Goal: Navigation & Orientation: Find specific page/section

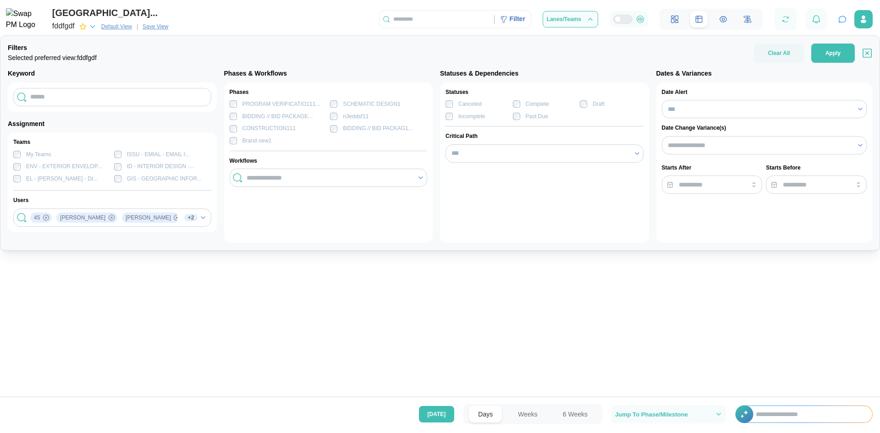
scroll to position [0, 42469]
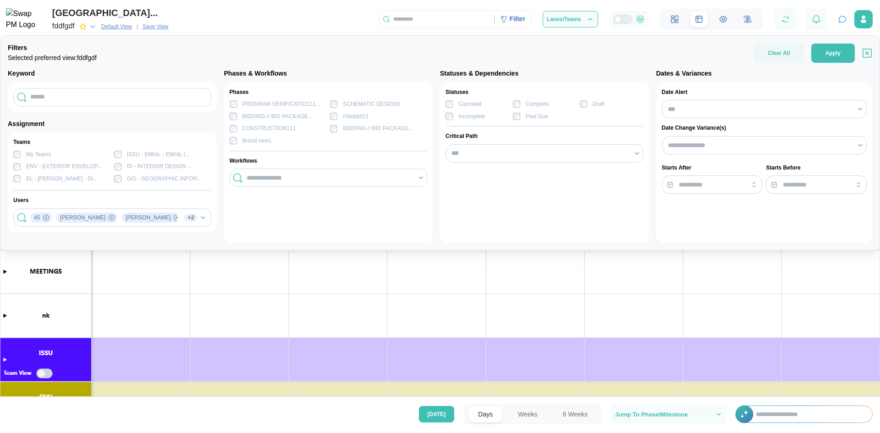
click at [180, 317] on canvas at bounding box center [440, 227] width 880 height 341
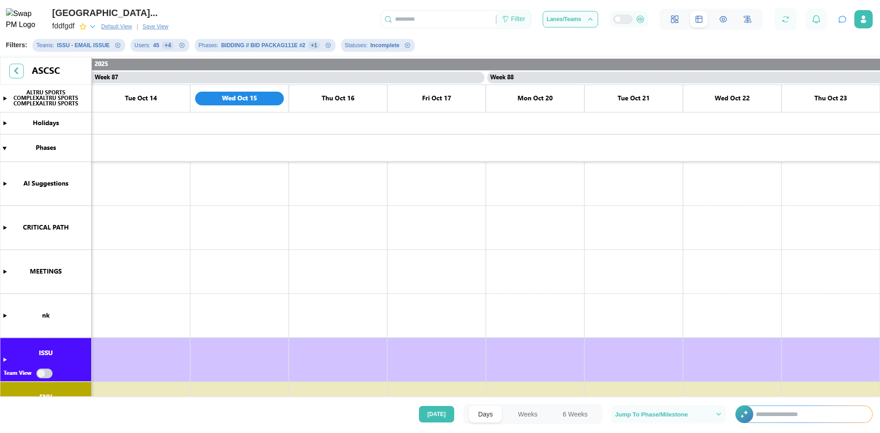
click at [517, 23] on div "Filter" at bounding box center [518, 19] width 14 height 10
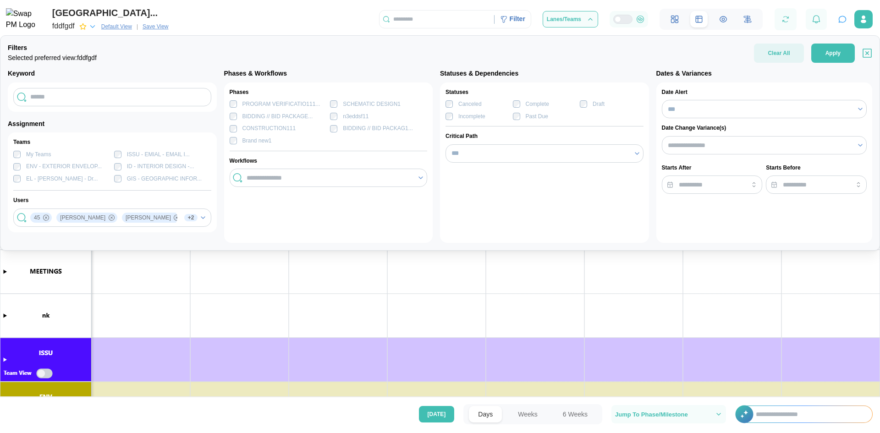
click at [772, 56] on span "Clear All" at bounding box center [779, 53] width 22 height 19
click at [839, 38] on div "Filters Selected preferred view: fddfgdf Clear All Apply Keyword Assignment Tea…" at bounding box center [440, 142] width 880 height 215
click at [837, 57] on span "Apply" at bounding box center [832, 53] width 15 height 18
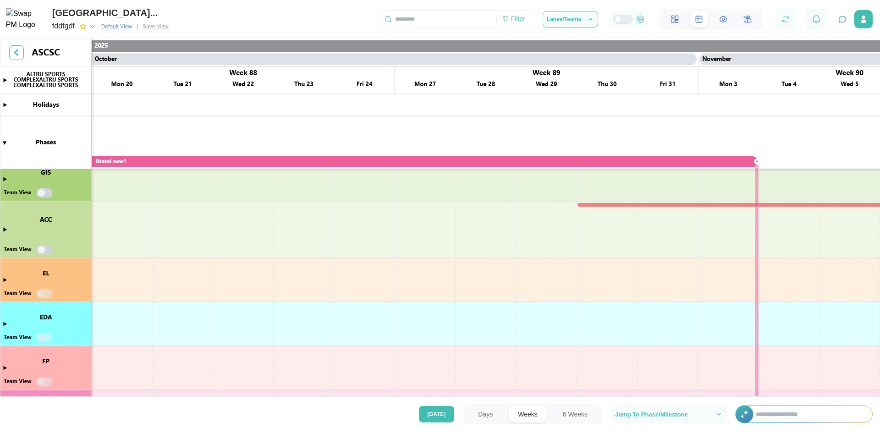
scroll to position [0, 0]
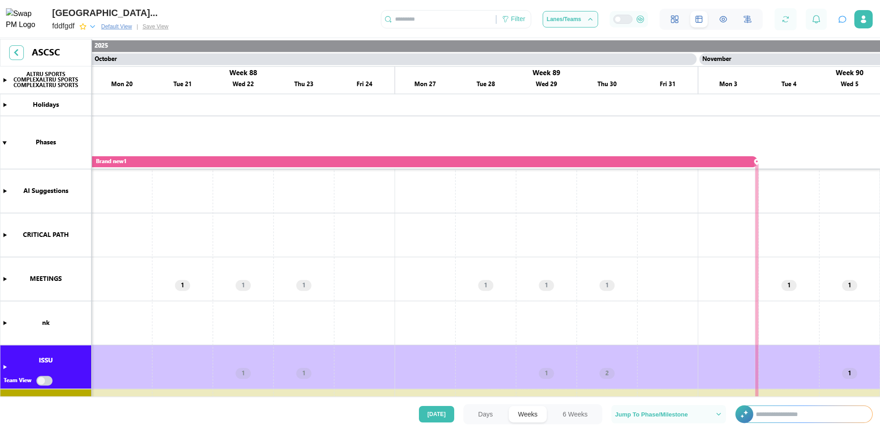
click at [15, 17] on img at bounding box center [24, 19] width 37 height 23
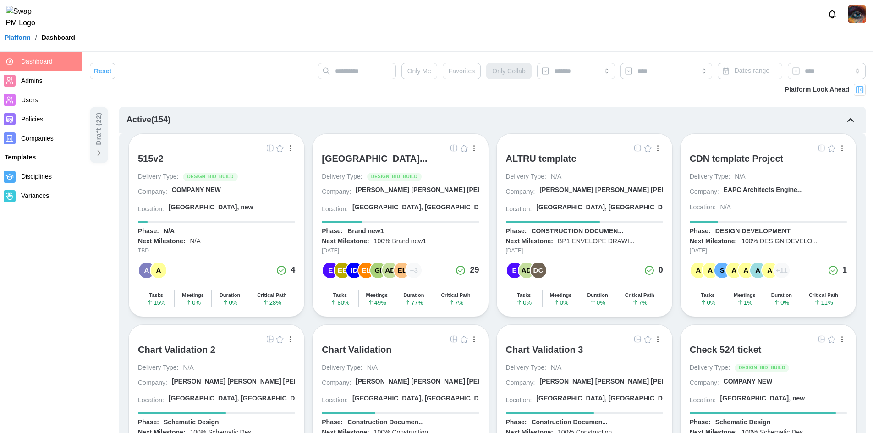
click at [50, 138] on span "Companies" at bounding box center [37, 138] width 33 height 7
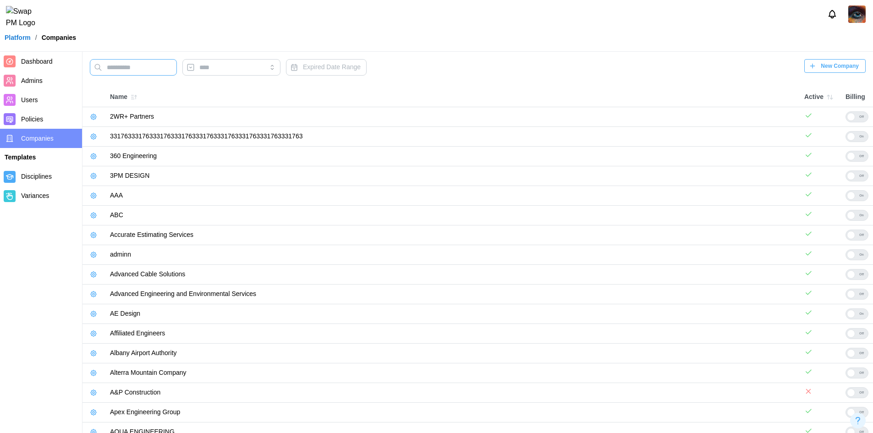
click at [127, 72] on input "text" at bounding box center [133, 67] width 87 height 16
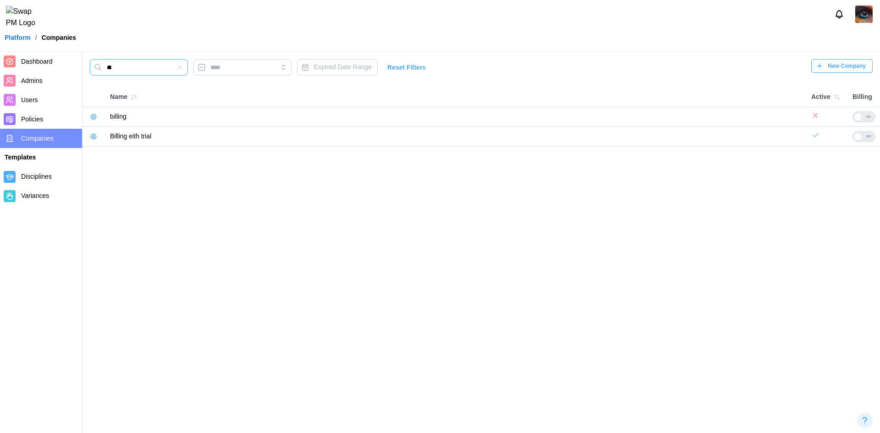
type input "*"
type input "***"
click at [46, 63] on span "Dashboard" at bounding box center [37, 61] width 32 height 7
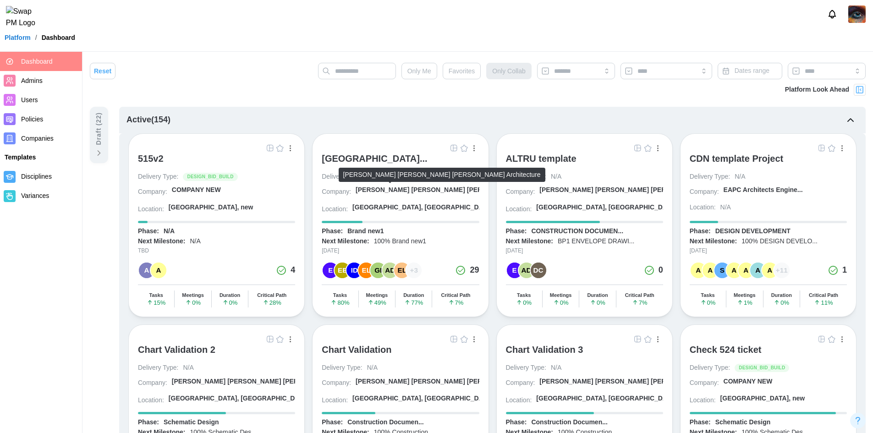
click at [391, 192] on div "[PERSON_NAME] [PERSON_NAME] [PERSON_NAME] A..." at bounding box center [444, 190] width 176 height 9
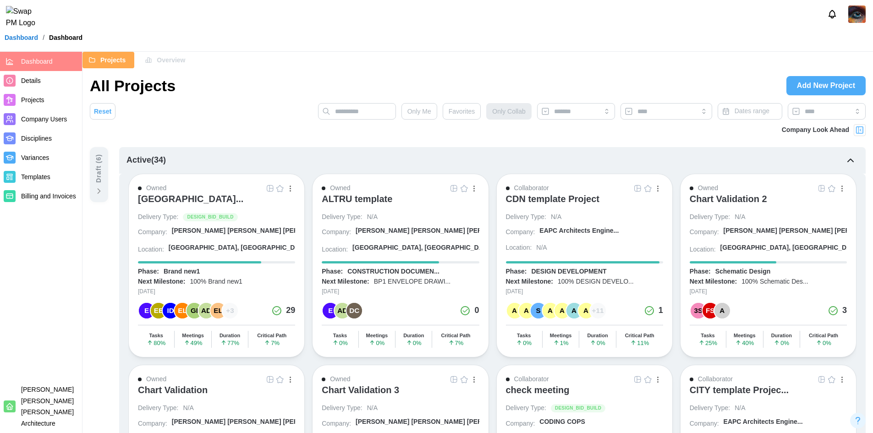
click at [99, 187] on icon at bounding box center [98, 191] width 9 height 9
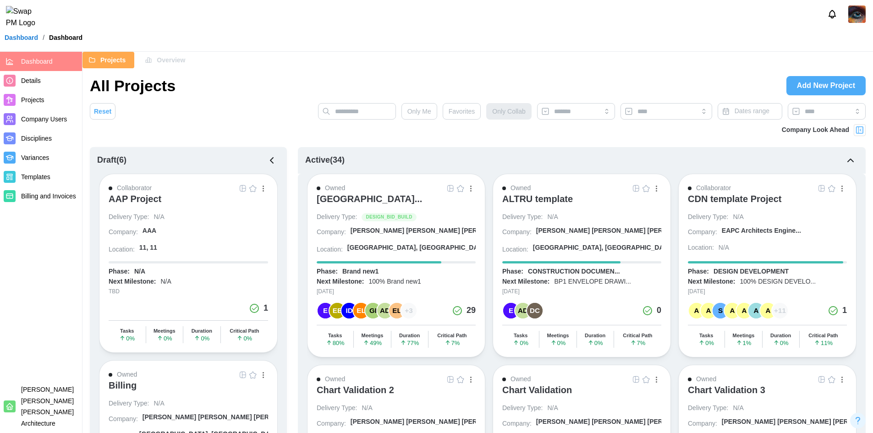
click at [855, 166] on button "button" at bounding box center [851, 161] width 16 height 16
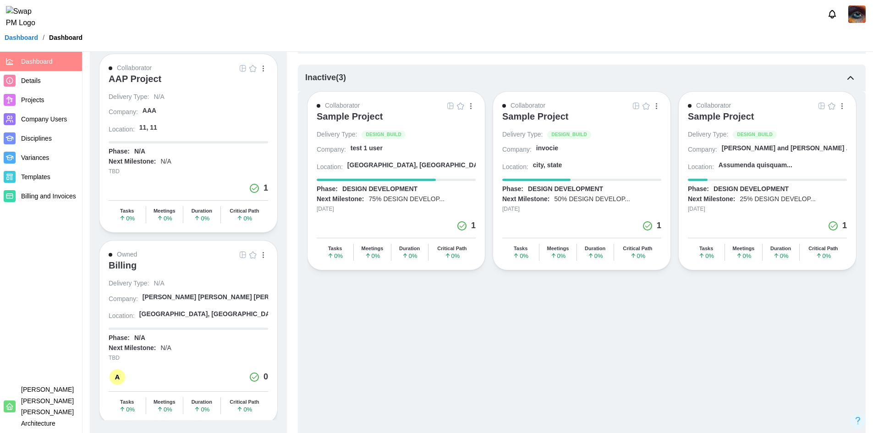
scroll to position [92, 0]
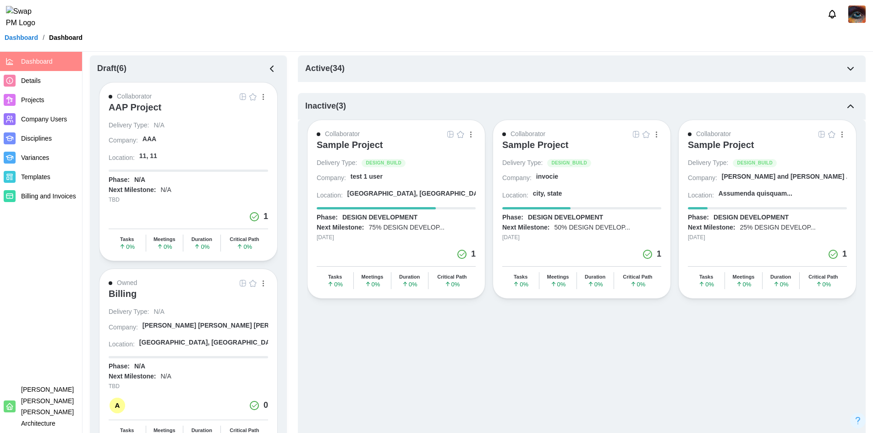
click at [842, 107] on div "Inactive ( 3 )" at bounding box center [582, 106] width 568 height 27
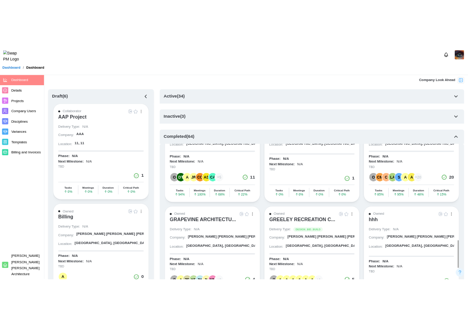
scroll to position [0, 0]
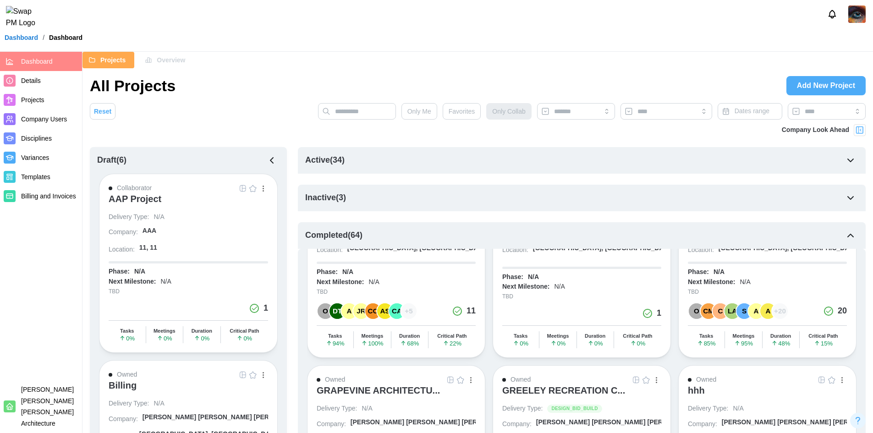
drag, startPoint x: 857, startPoint y: 129, endPoint x: 364, endPoint y: 181, distance: 495.9
click at [857, 130] on img at bounding box center [859, 130] width 9 height 9
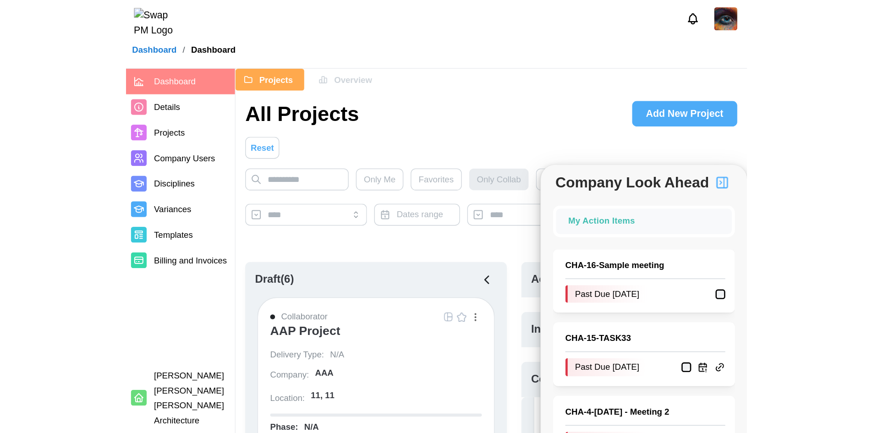
scroll to position [1604, 0]
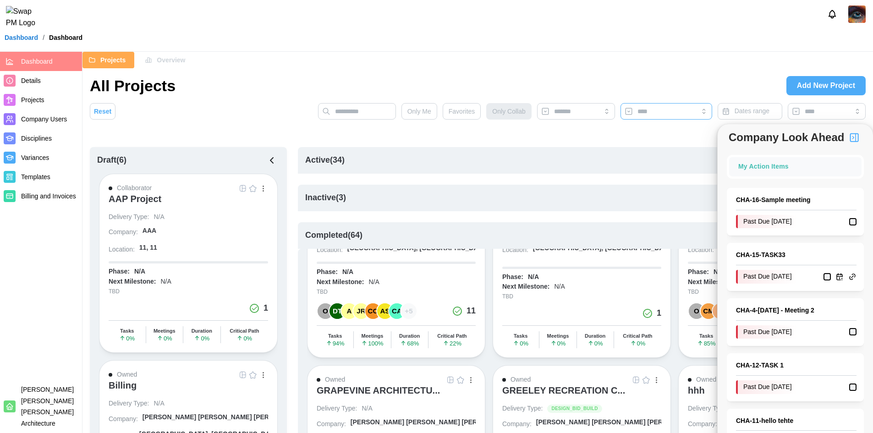
click at [682, 111] on input "search" at bounding box center [667, 111] width 58 height 7
click at [264, 188] on button "button" at bounding box center [263, 188] width 10 height 10
click at [177, 64] on span "Overview" at bounding box center [171, 60] width 28 height 16
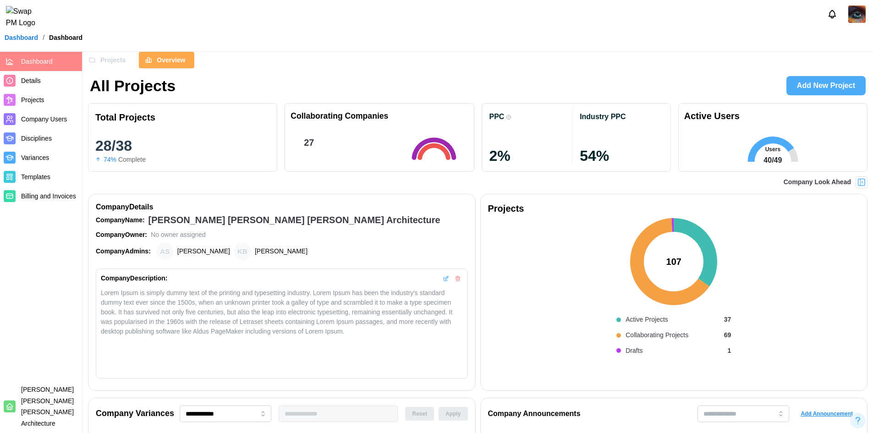
click at [782, 141] on icon at bounding box center [771, 149] width 46 height 25
click at [781, 142] on icon at bounding box center [771, 149] width 46 height 25
click at [695, 148] on icon at bounding box center [772, 145] width 177 height 37
click at [729, 179] on div "Company Look Ahead" at bounding box center [478, 182] width 780 height 12
click at [108, 64] on span "Projects" at bounding box center [112, 60] width 25 height 16
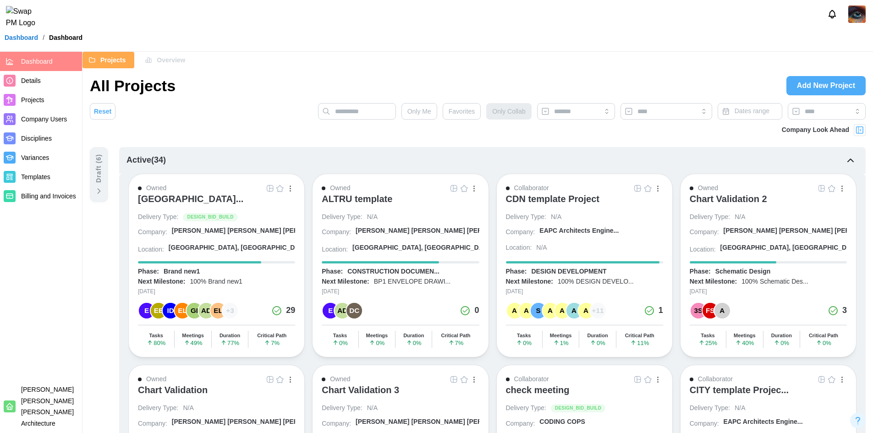
drag, startPoint x: 94, startPoint y: 188, endPoint x: 714, endPoint y: 163, distance: 620.1
click at [94, 188] on div "Draft ( 6 )" at bounding box center [99, 174] width 18 height 55
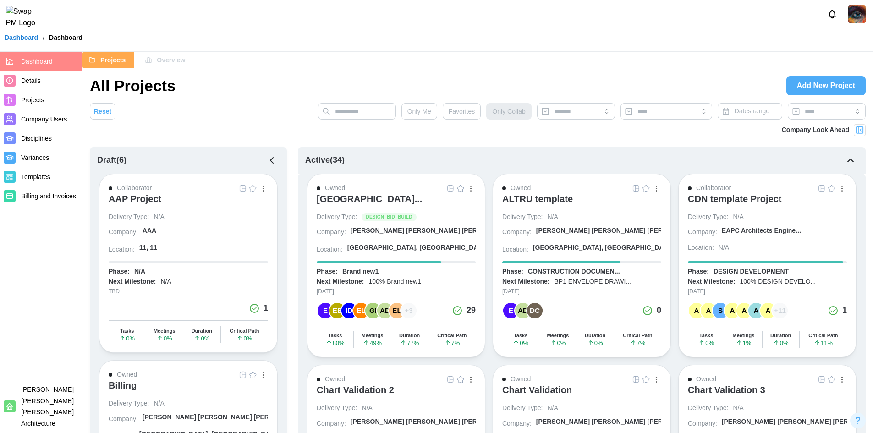
click at [849, 158] on icon "button" at bounding box center [850, 160] width 11 height 11
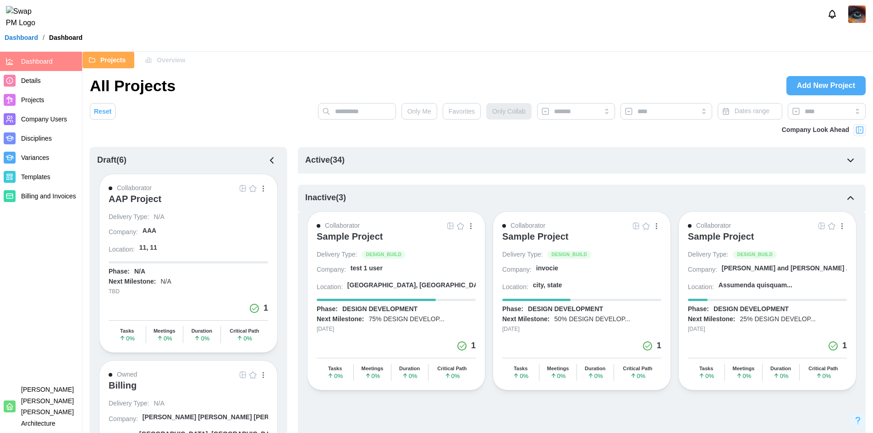
click at [850, 197] on icon "button" at bounding box center [850, 197] width 11 height 11
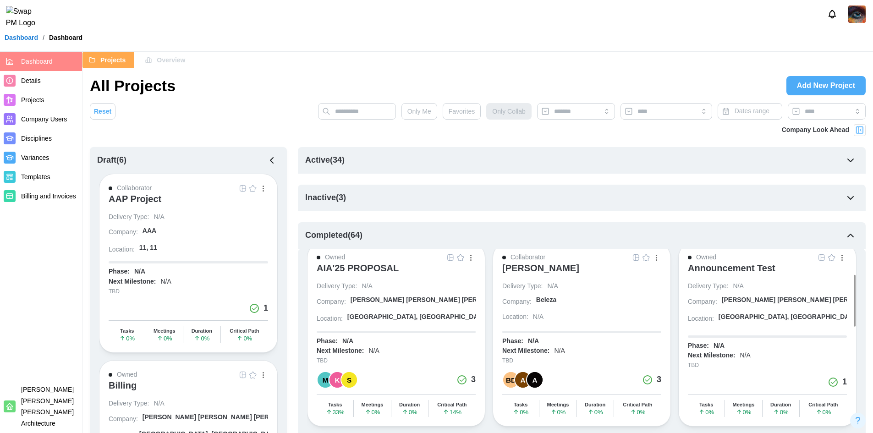
scroll to position [183, 0]
